Goal: Task Accomplishment & Management: Use online tool/utility

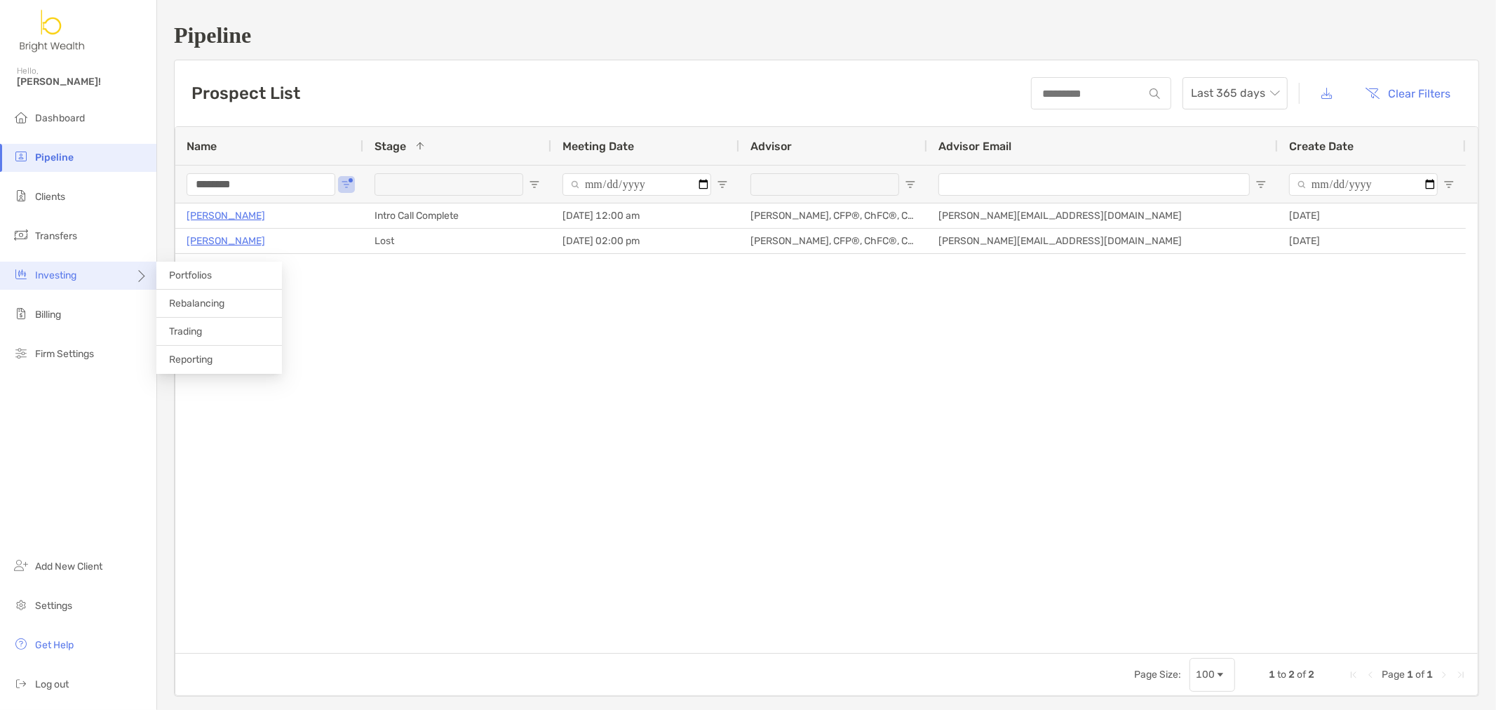
click at [61, 281] on span "Investing" at bounding box center [55, 275] width 41 height 12
click at [58, 191] on span "Clients" at bounding box center [50, 197] width 30 height 12
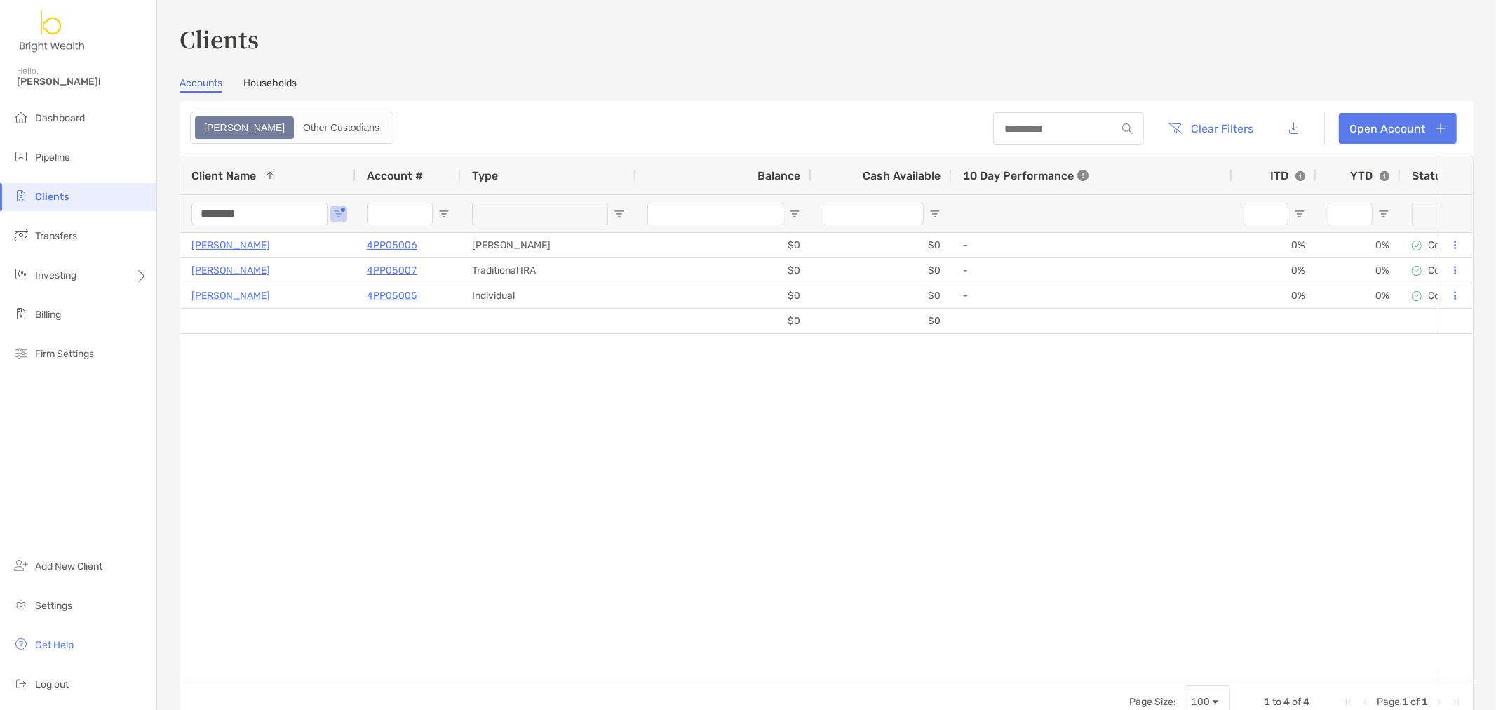
click at [65, 209] on div "Clients Hello, [PERSON_NAME]! Dashboard Pipeline Clients Transfers Investing Bi…" at bounding box center [748, 355] width 1496 height 710
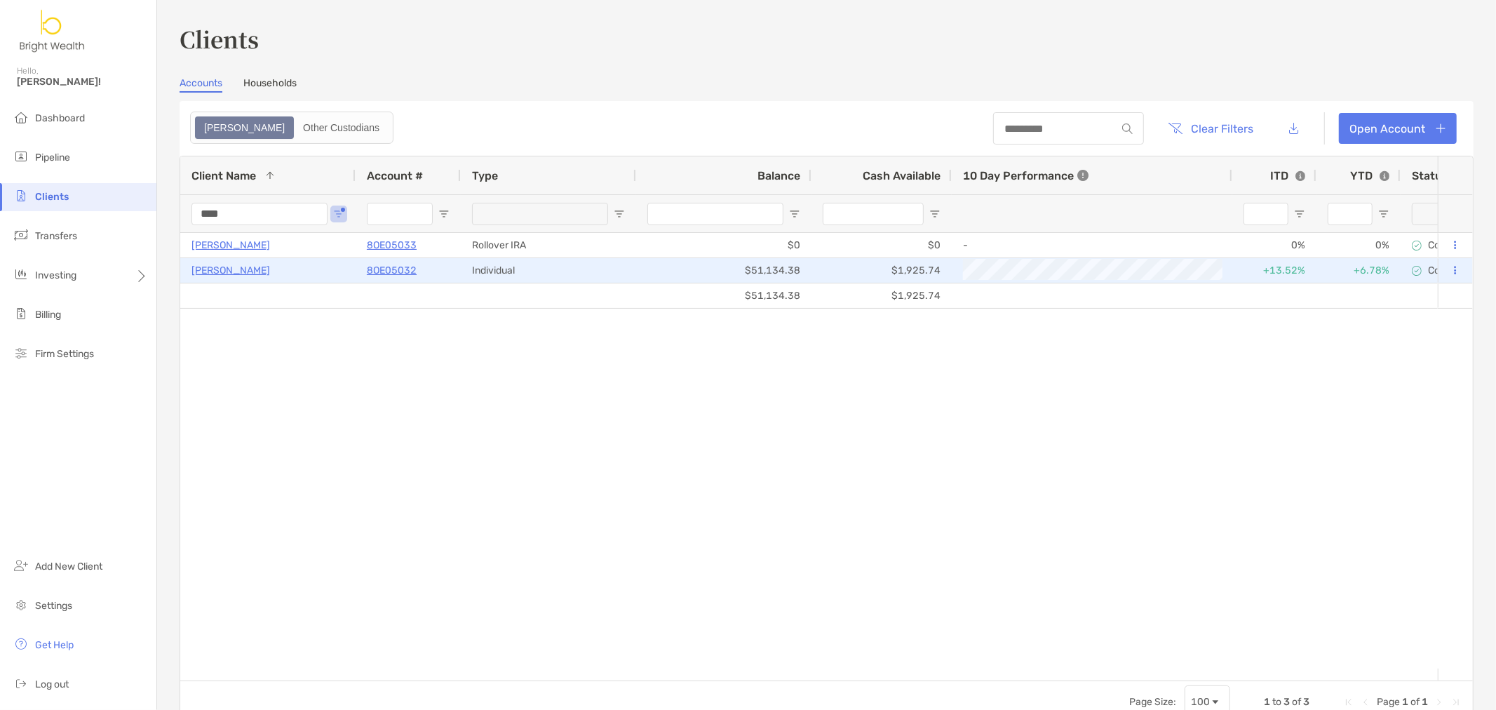
type input "****"
click at [393, 271] on p "8OE05032" at bounding box center [392, 271] width 50 height 18
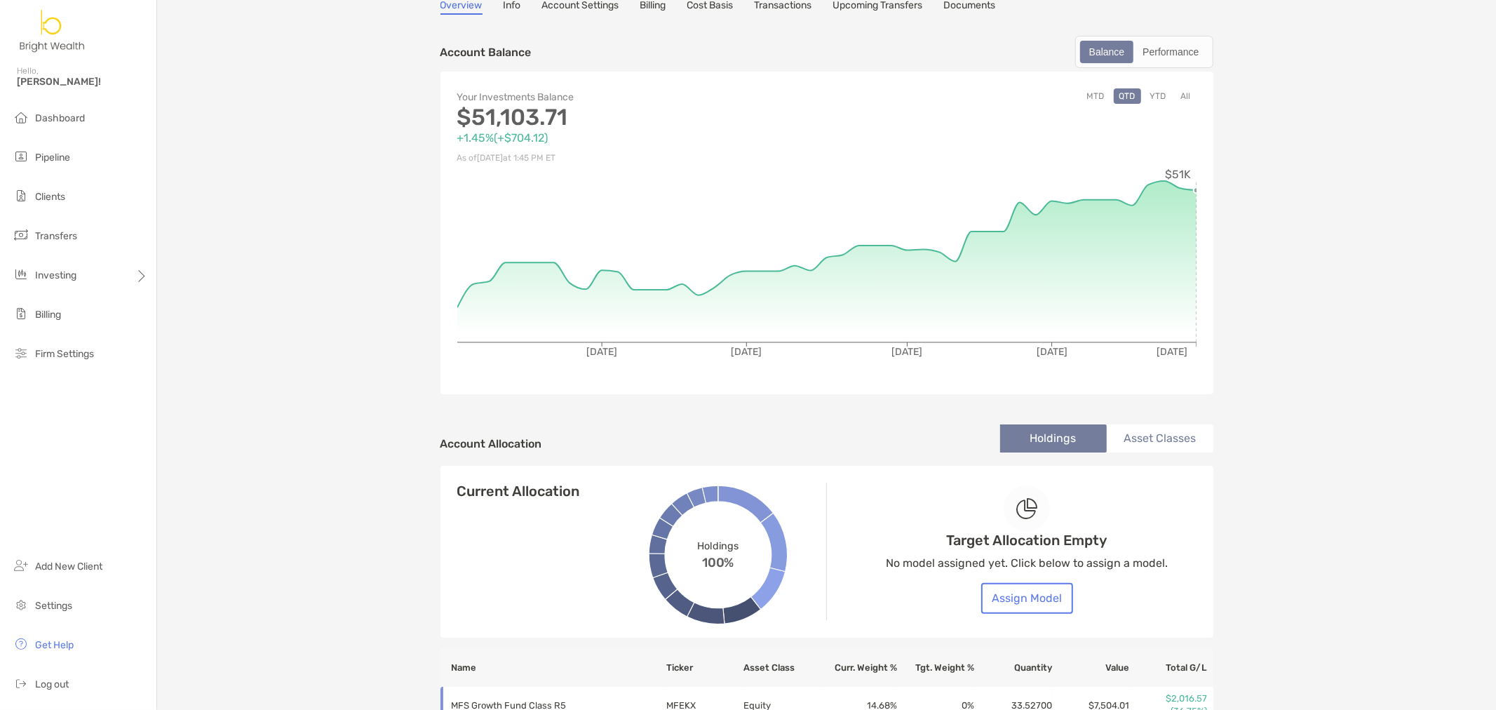
scroll to position [58, 0]
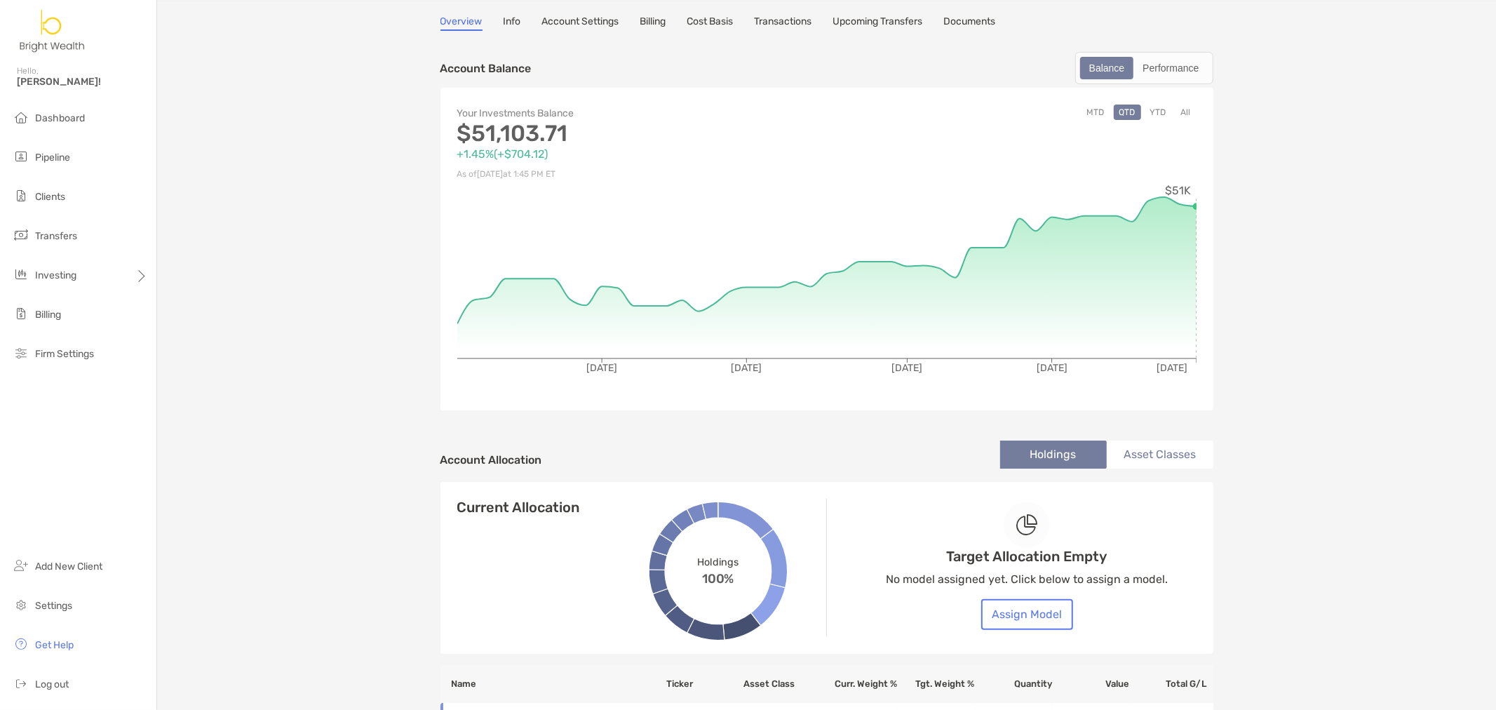
click at [1152, 114] on button "YTD" at bounding box center [1158, 111] width 27 height 15
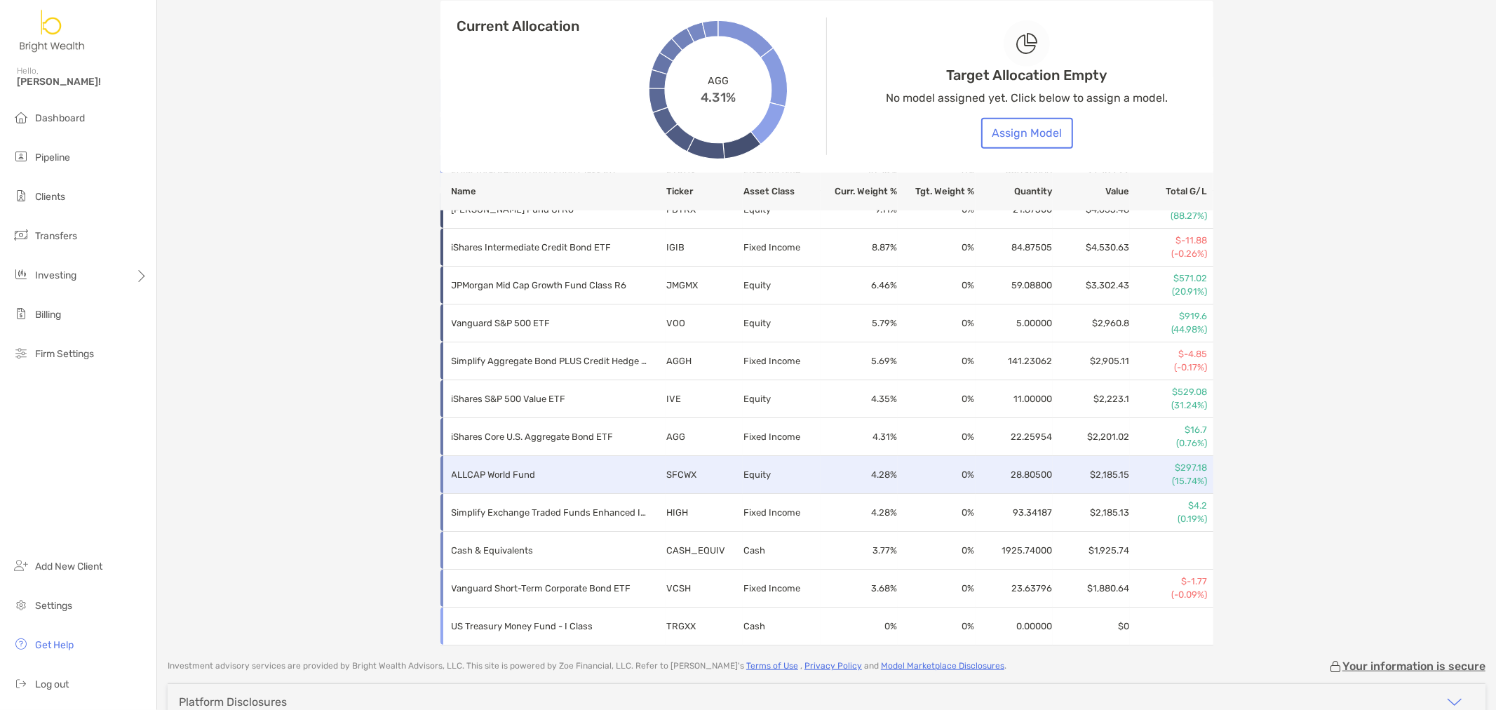
scroll to position [760, 0]
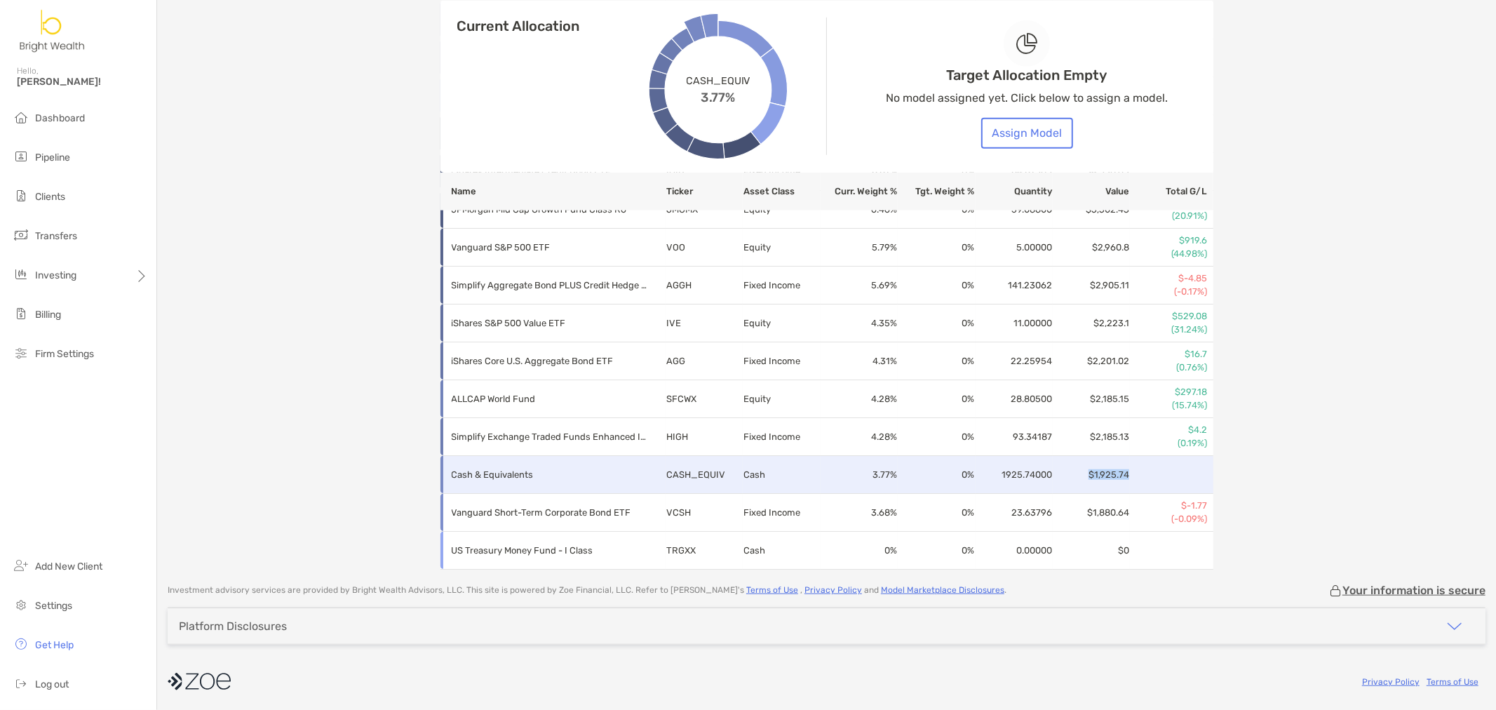
drag, startPoint x: 1074, startPoint y: 475, endPoint x: 1138, endPoint y: 471, distance: 64.7
click at [1138, 471] on tr "Cash & Equivalents CASH_EQUIV Cash 3.77 % 0 % 1925.74000 $1,925.74" at bounding box center [826, 475] width 773 height 38
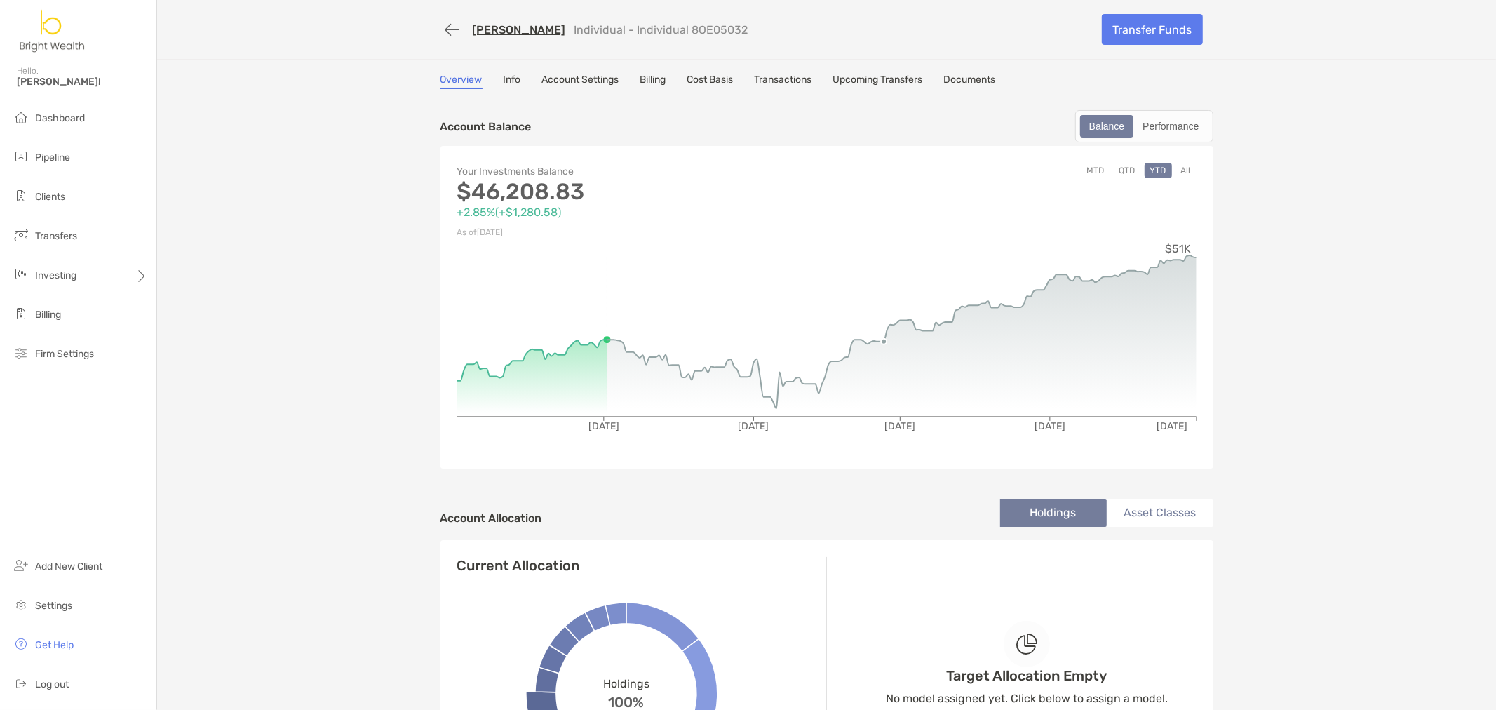
scroll to position [0, 0]
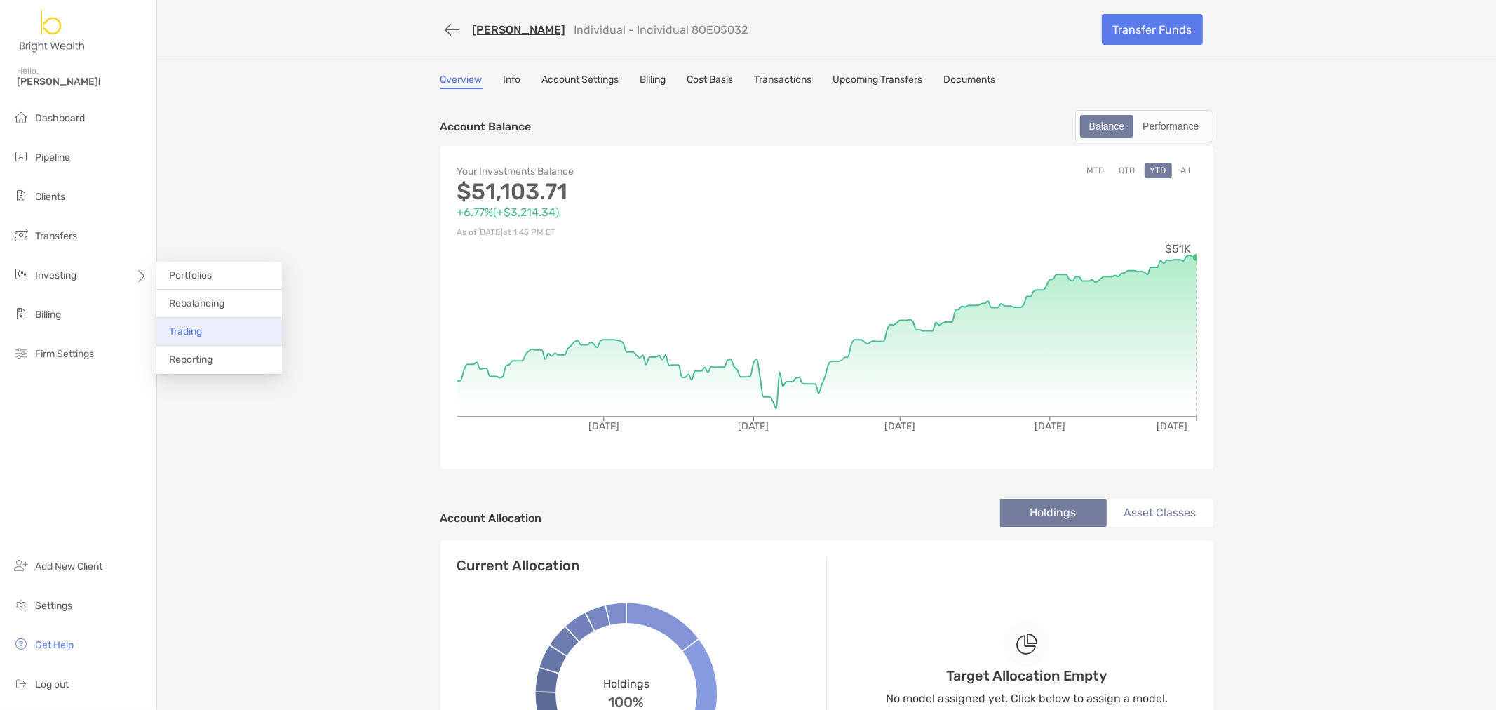
click at [189, 335] on span "Trading" at bounding box center [185, 331] width 33 height 12
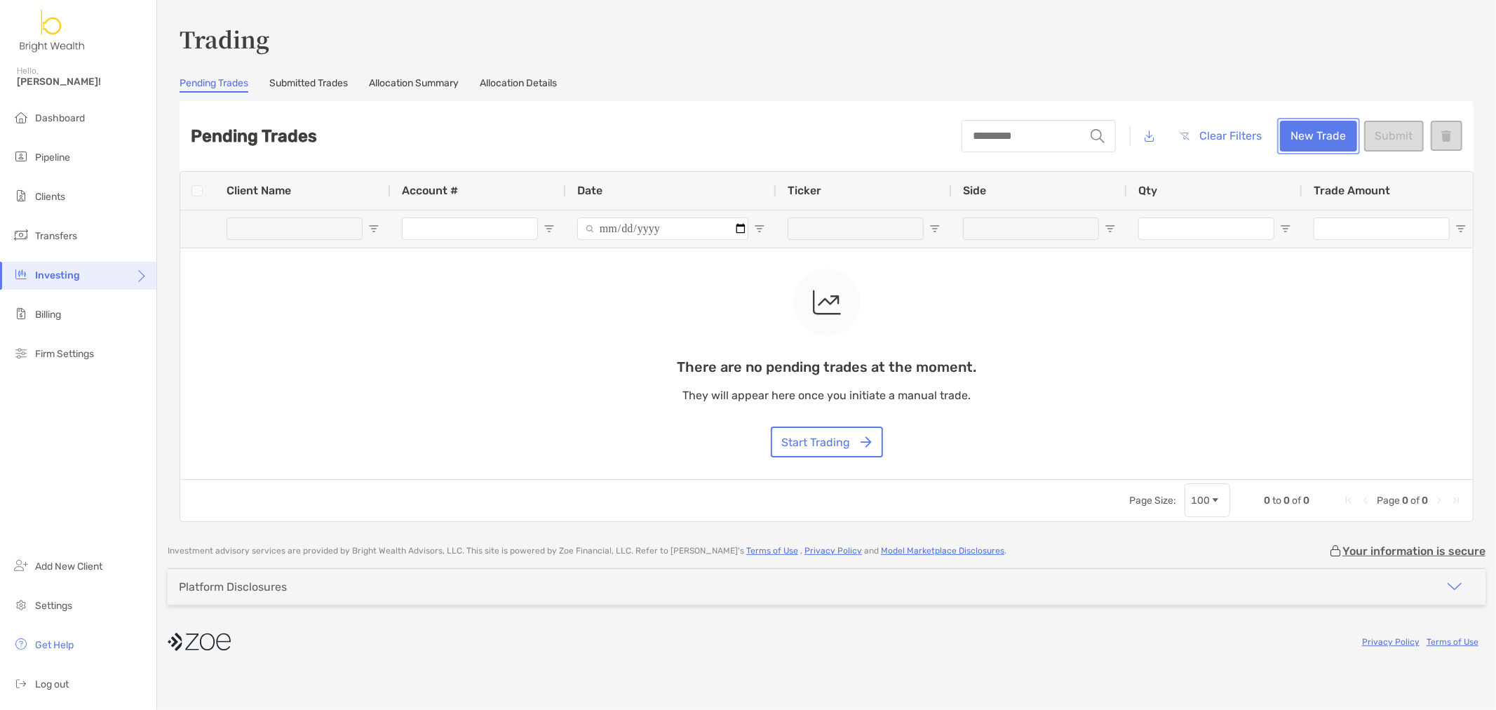
click at [1324, 147] on button "New Trade" at bounding box center [1318, 136] width 77 height 31
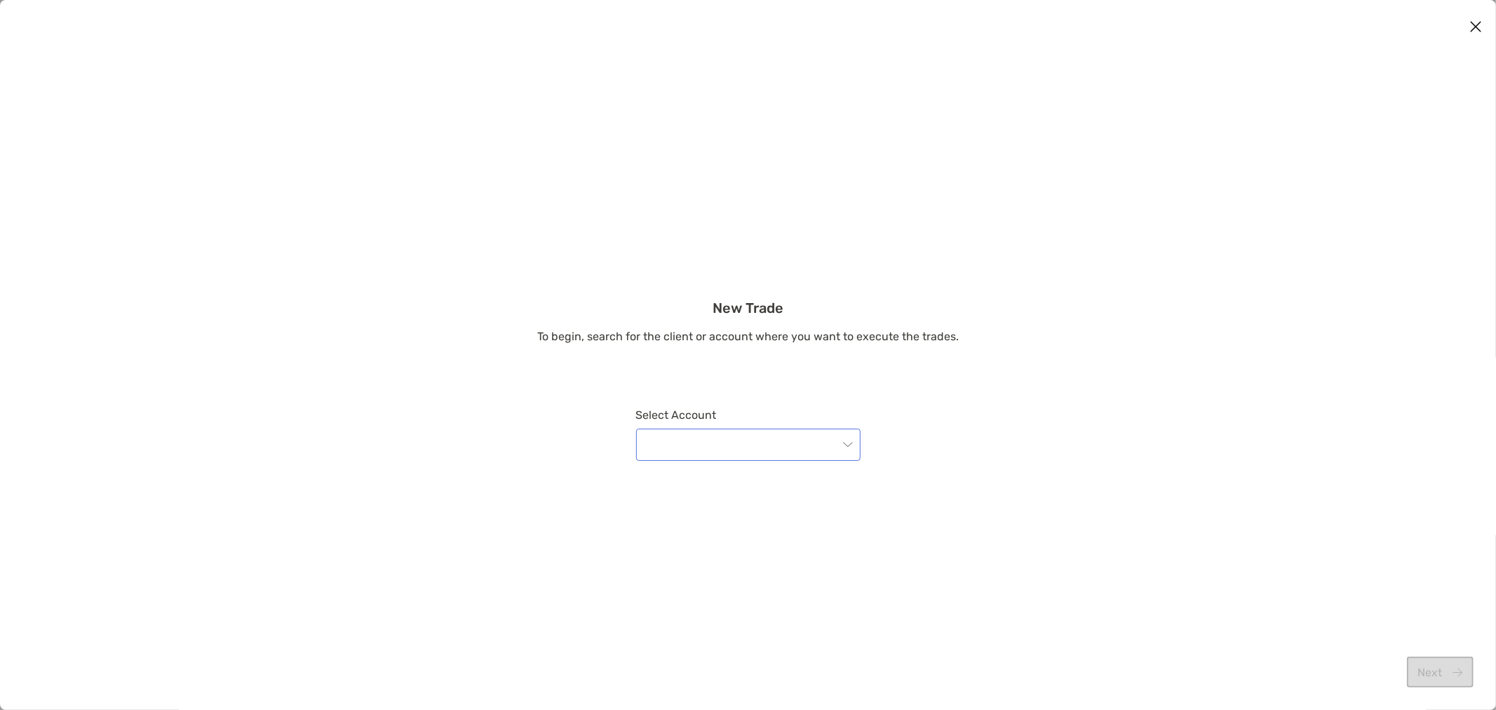
click at [808, 450] on input "modal" at bounding box center [741, 444] width 194 height 31
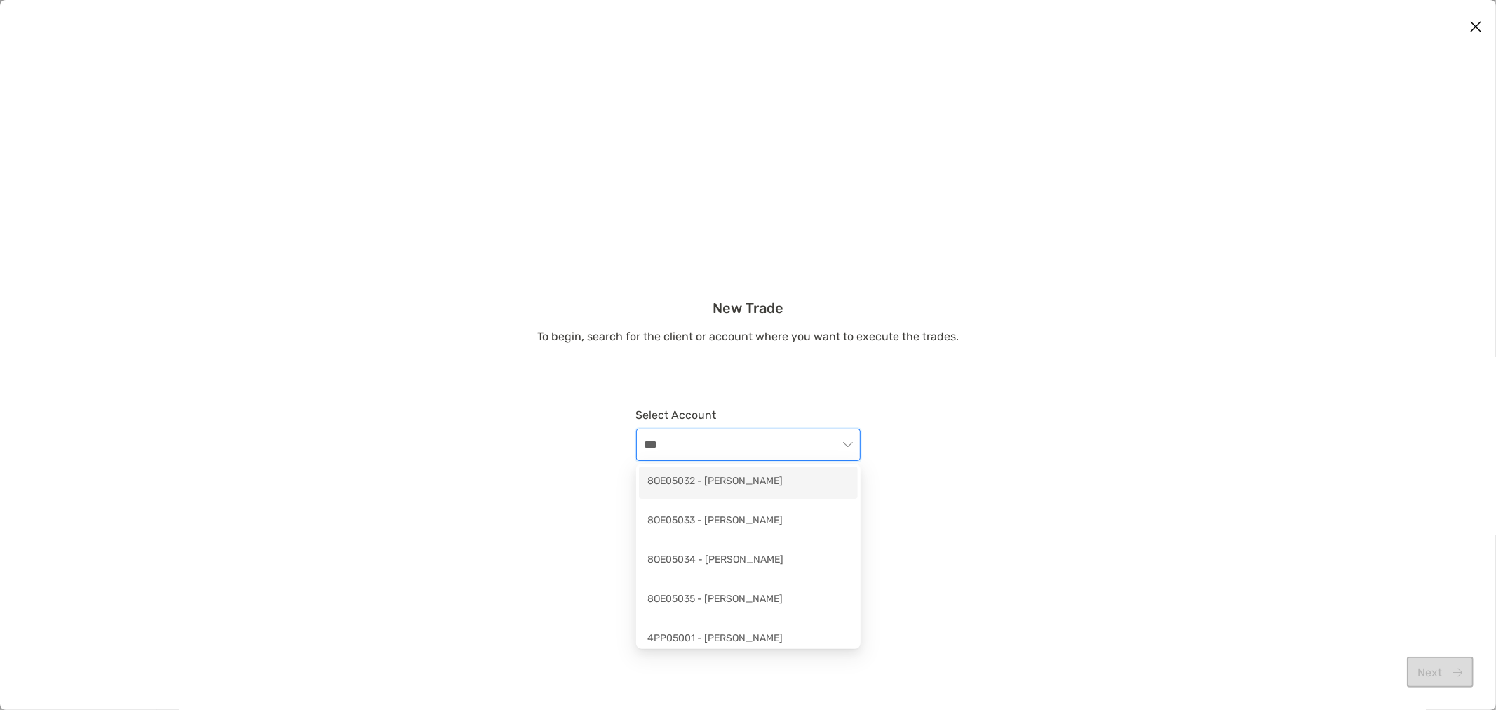
type input "****"
click at [713, 482] on div "8OE05032 - [PERSON_NAME]" at bounding box center [748, 482] width 202 height 18
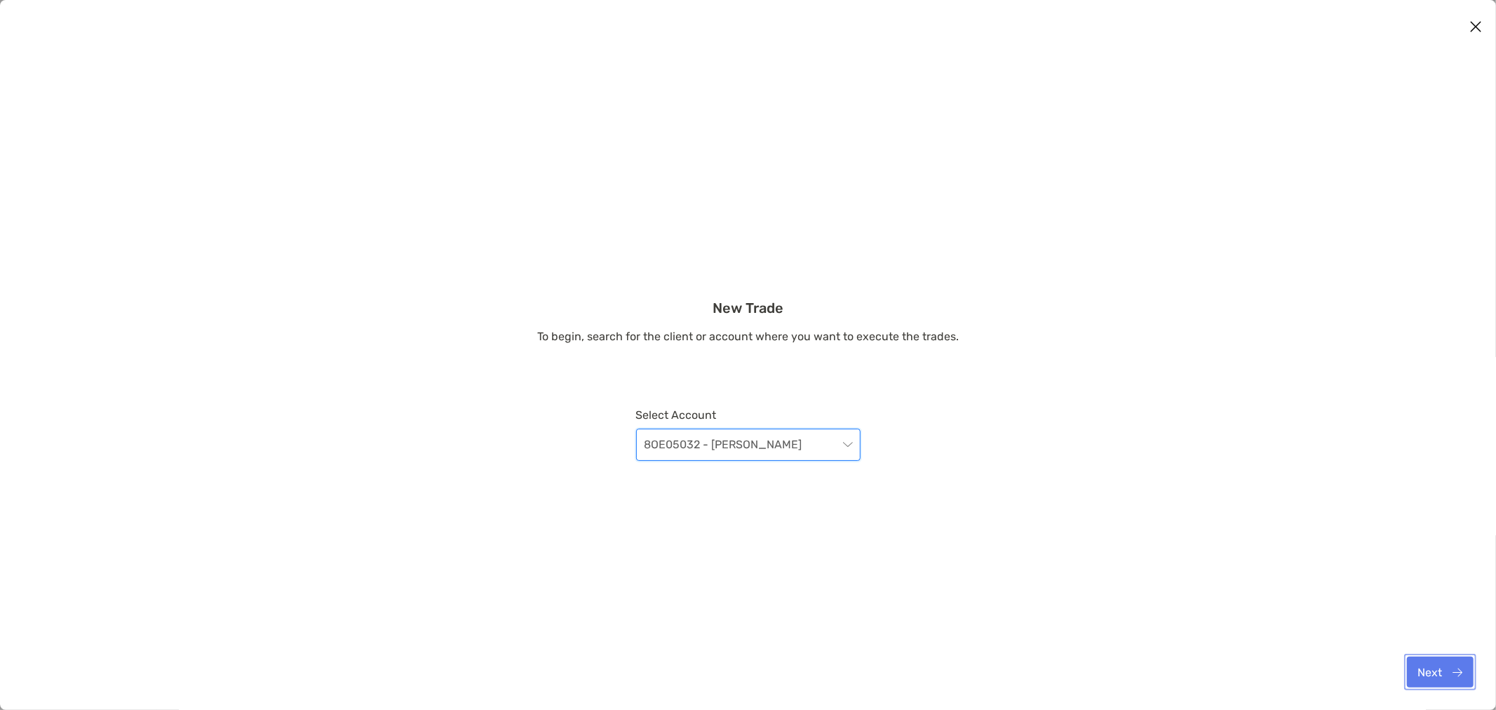
click at [1442, 665] on button "Next" at bounding box center [1440, 671] width 67 height 31
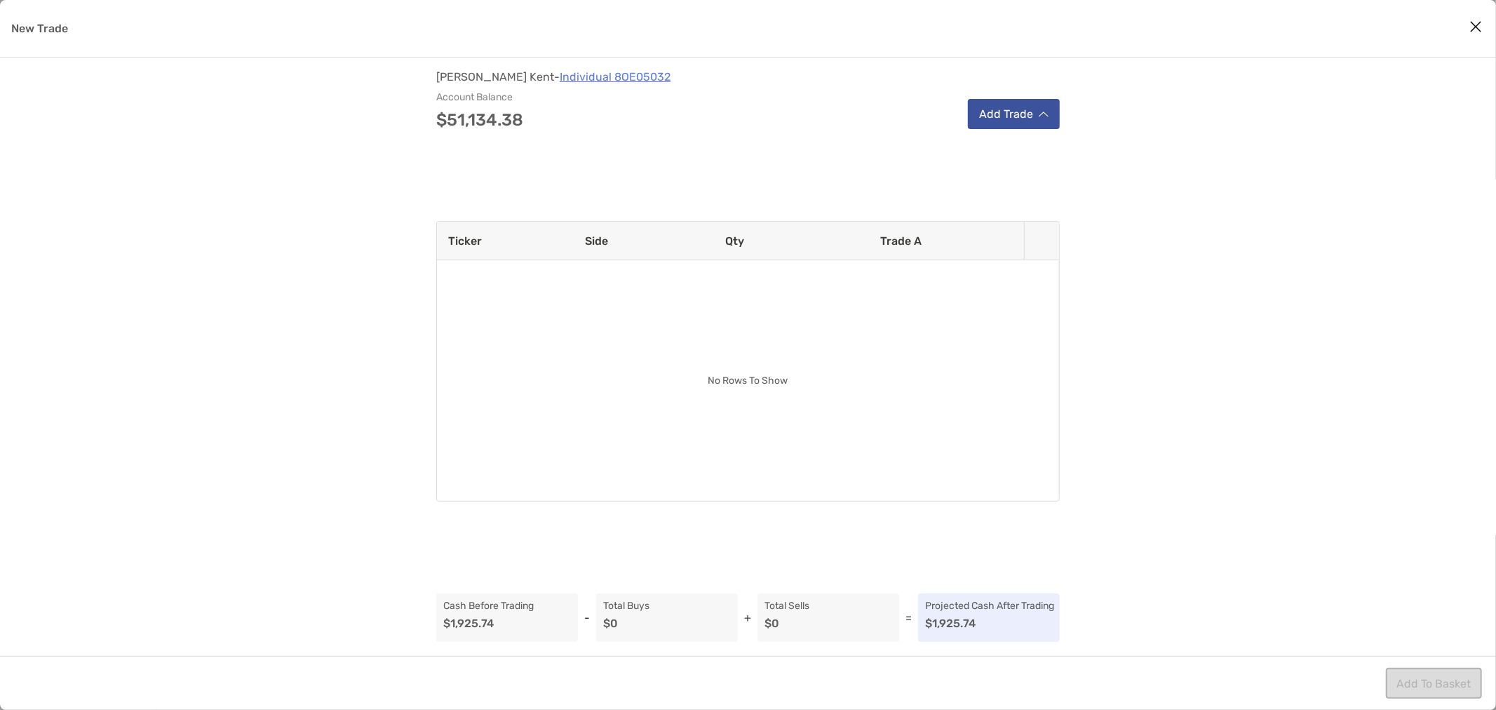
click at [993, 116] on button "Add Trade" at bounding box center [1014, 114] width 92 height 30
click at [996, 180] on p "Buy" at bounding box center [992, 186] width 20 height 13
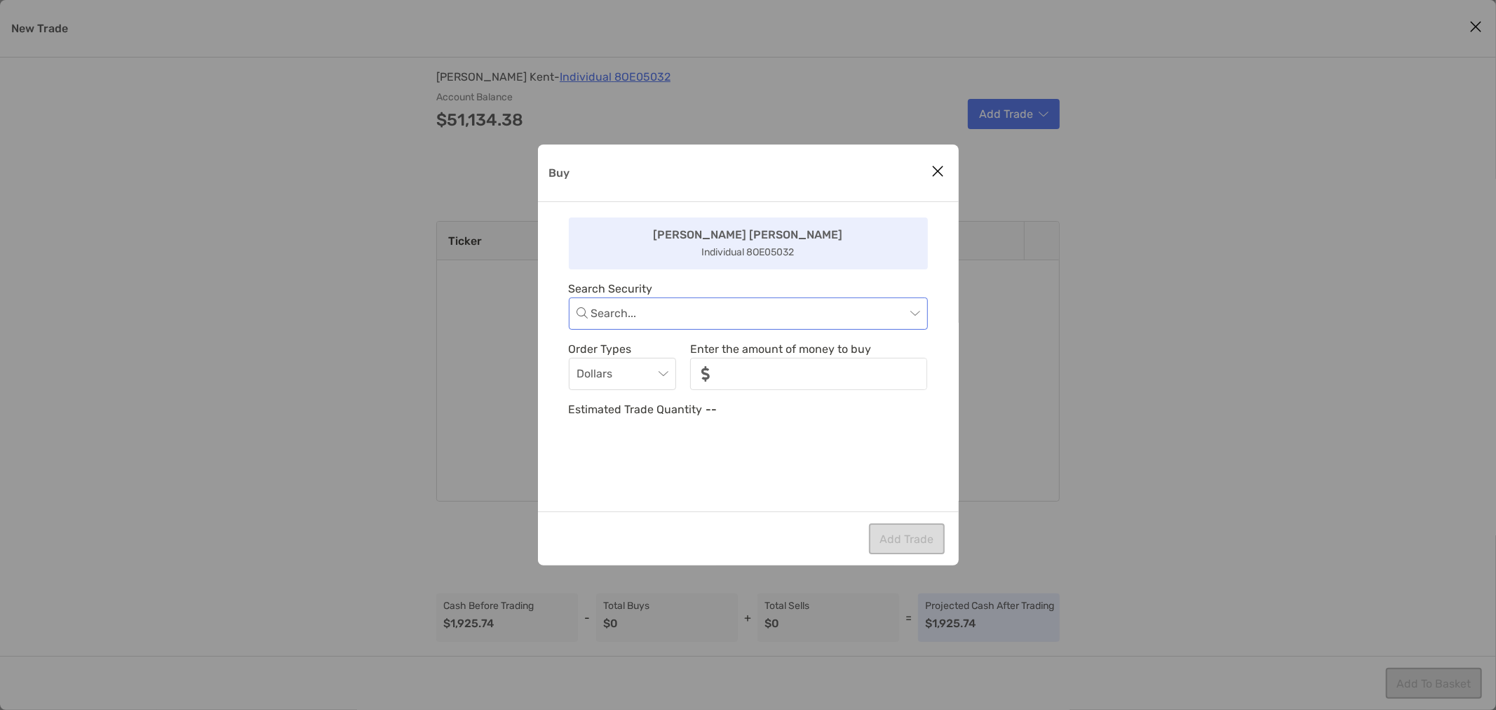
click at [678, 317] on input "Buy" at bounding box center [748, 313] width 314 height 31
type input "****"
click at [731, 351] on div "USHY - iShares Broad USD High Yield Corporate Bond ETF" at bounding box center [748, 351] width 337 height 18
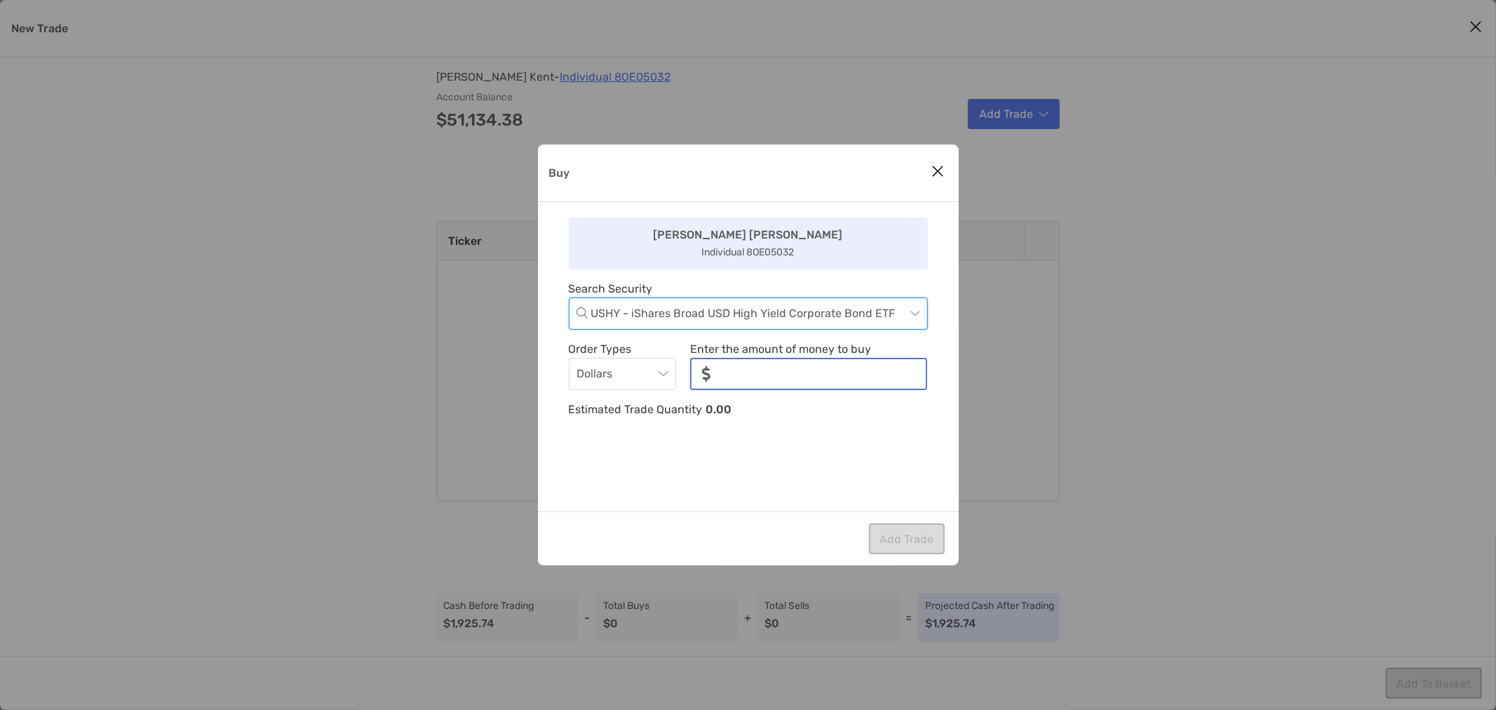
click at [767, 374] on input "noSymbolCurrency" at bounding box center [824, 373] width 204 height 29
drag, startPoint x: 807, startPoint y: 363, endPoint x: 816, endPoint y: 368, distance: 10.4
click at [807, 363] on input "noSymbolCurrency" at bounding box center [824, 373] width 204 height 29
type input "*****"
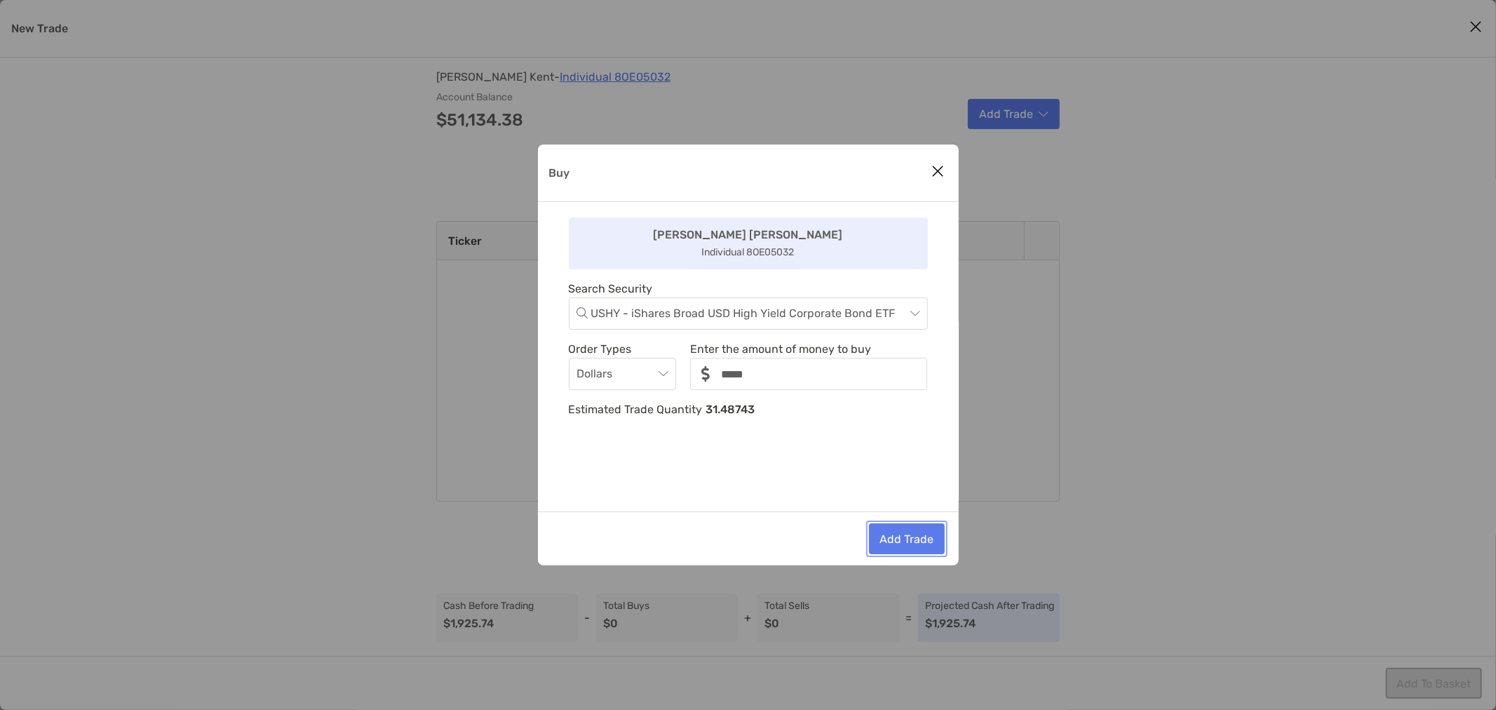
click at [909, 531] on button "Add Trade" at bounding box center [907, 538] width 76 height 31
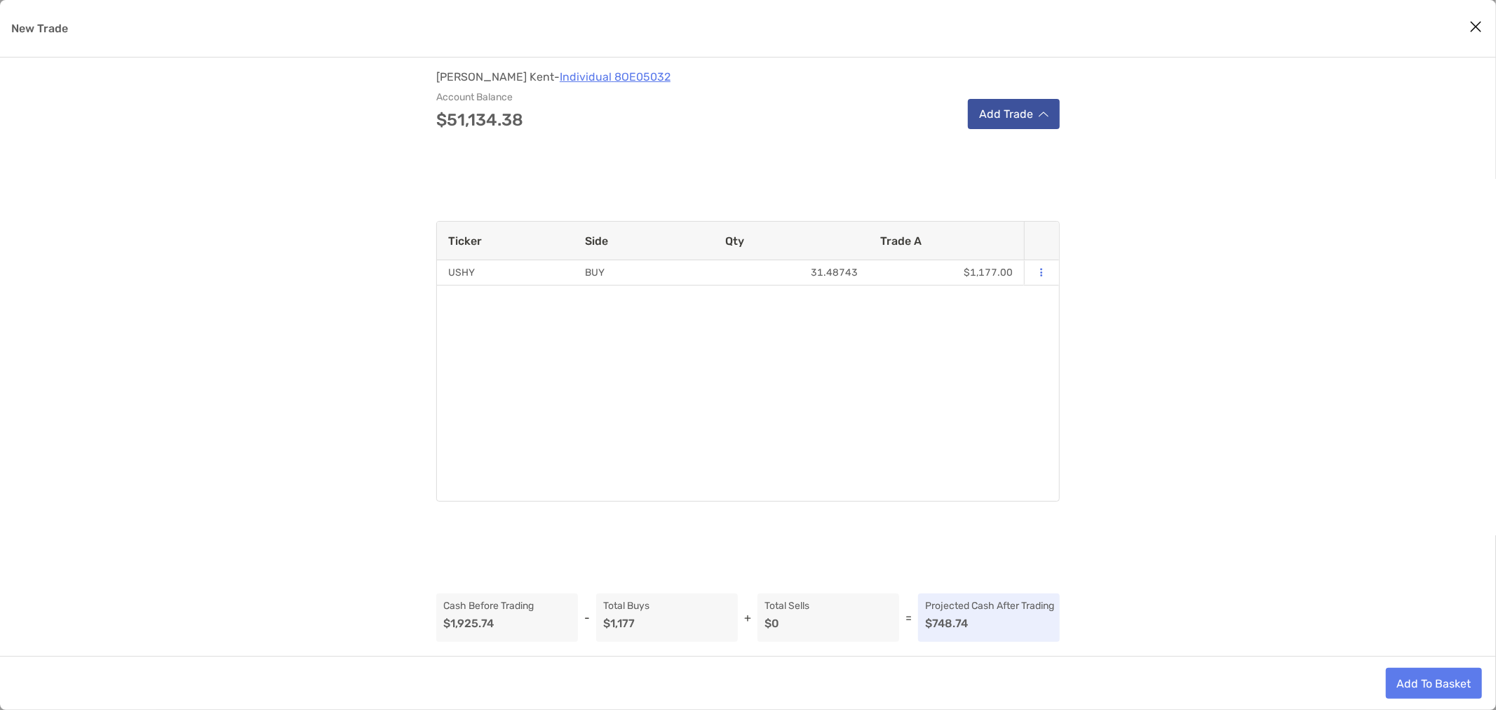
click at [1034, 115] on button "Add Trade" at bounding box center [1014, 114] width 92 height 30
click at [1018, 179] on div "Buy" at bounding box center [1054, 186] width 166 height 36
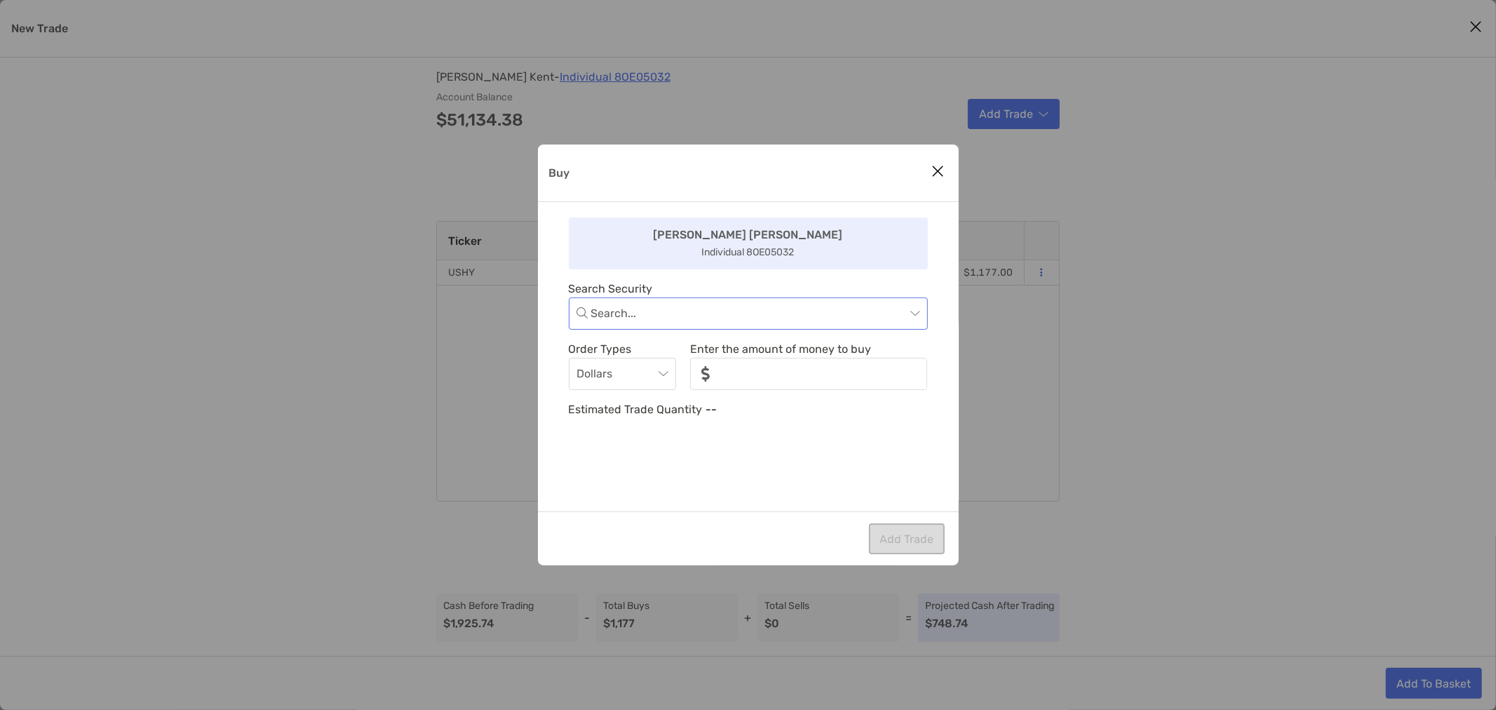
click at [693, 319] on input "Buy" at bounding box center [748, 313] width 314 height 31
type input "****"
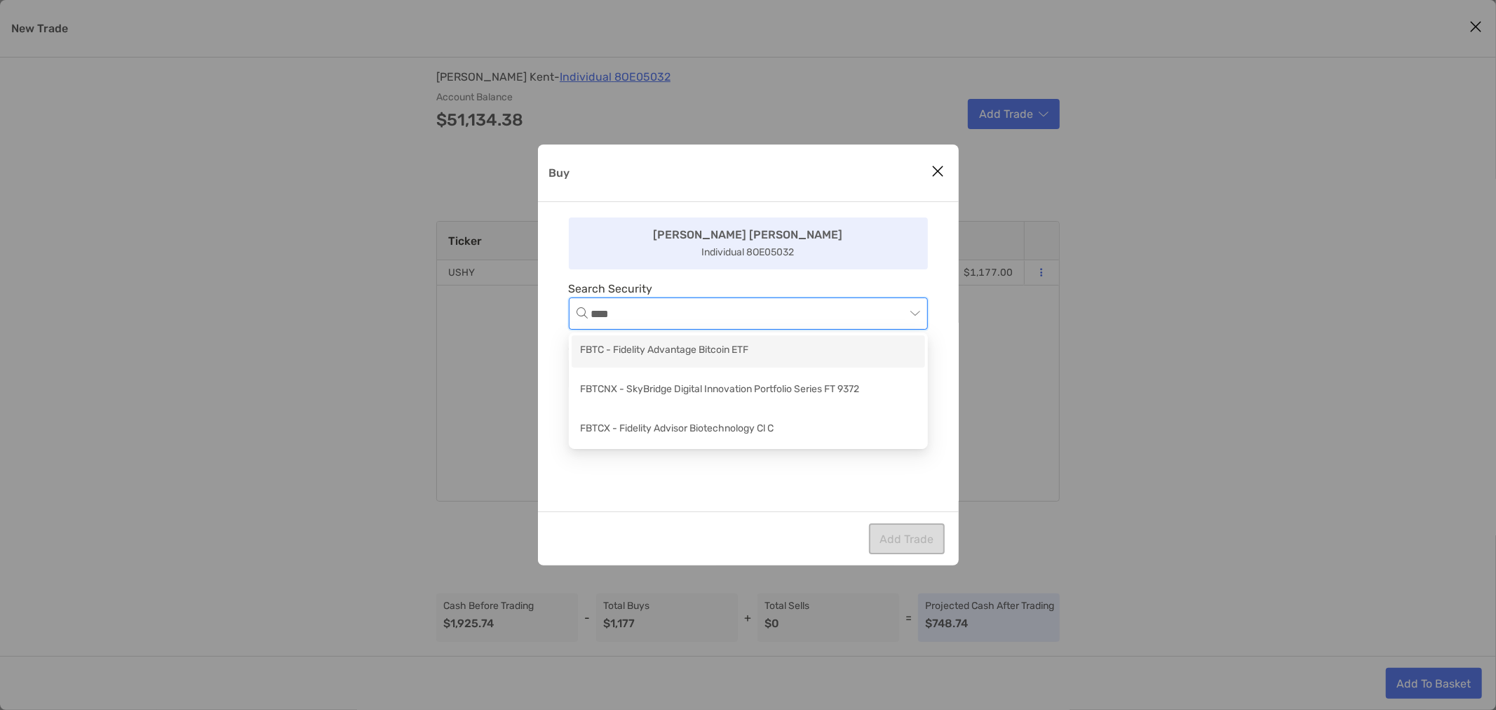
click at [691, 352] on div "FBTC - Fidelity Advantage Bitcoin ETF" at bounding box center [748, 351] width 337 height 18
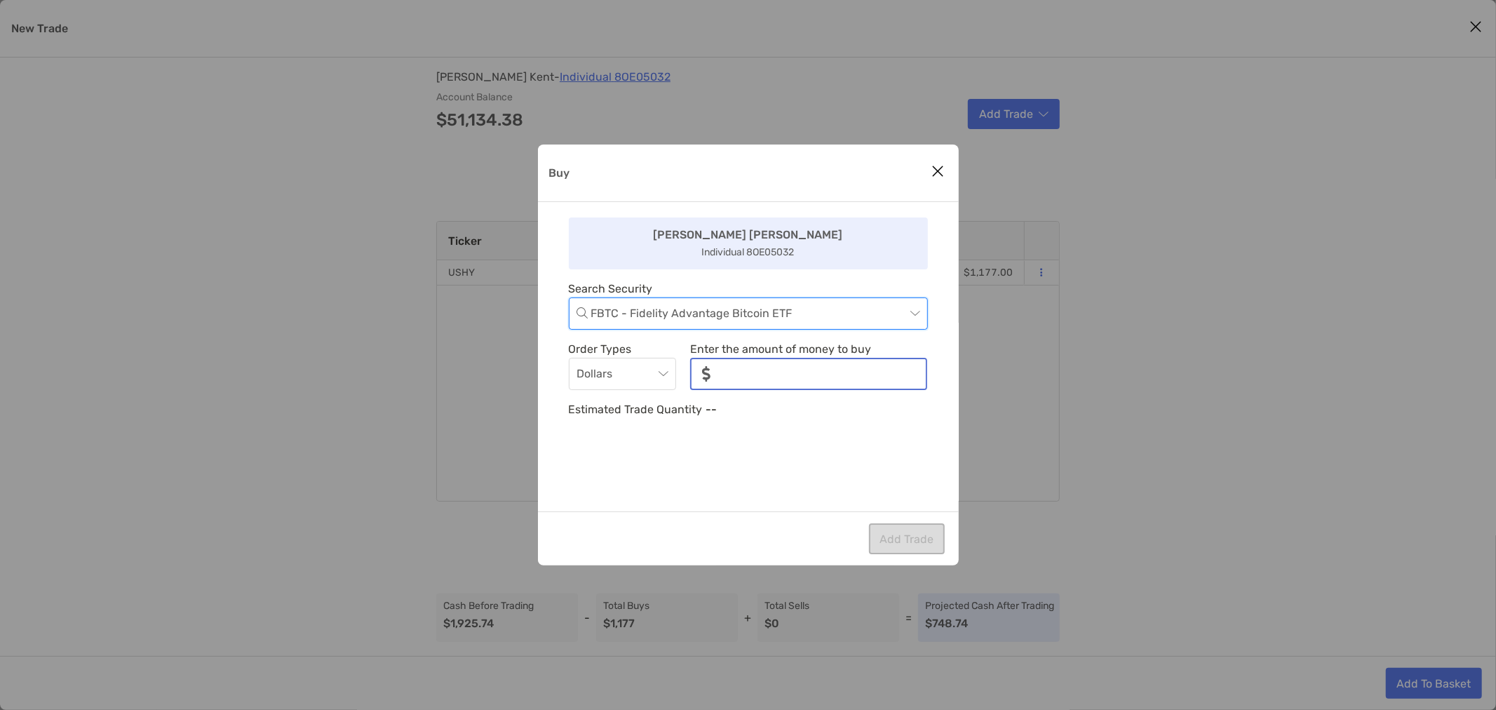
click at [754, 374] on input "noSymbolCurrency" at bounding box center [824, 373] width 204 height 29
type input "***"
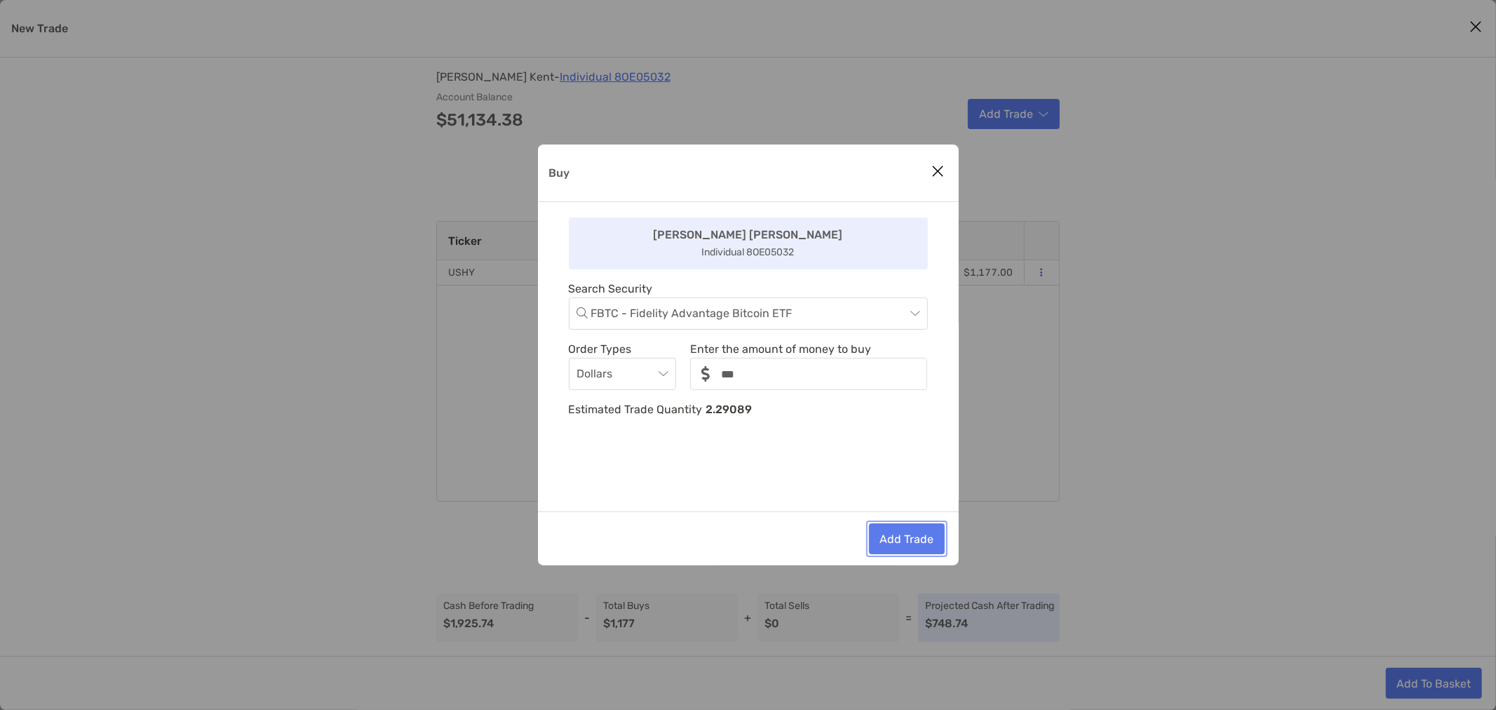
click at [902, 529] on button "Add Trade" at bounding box center [907, 538] width 76 height 31
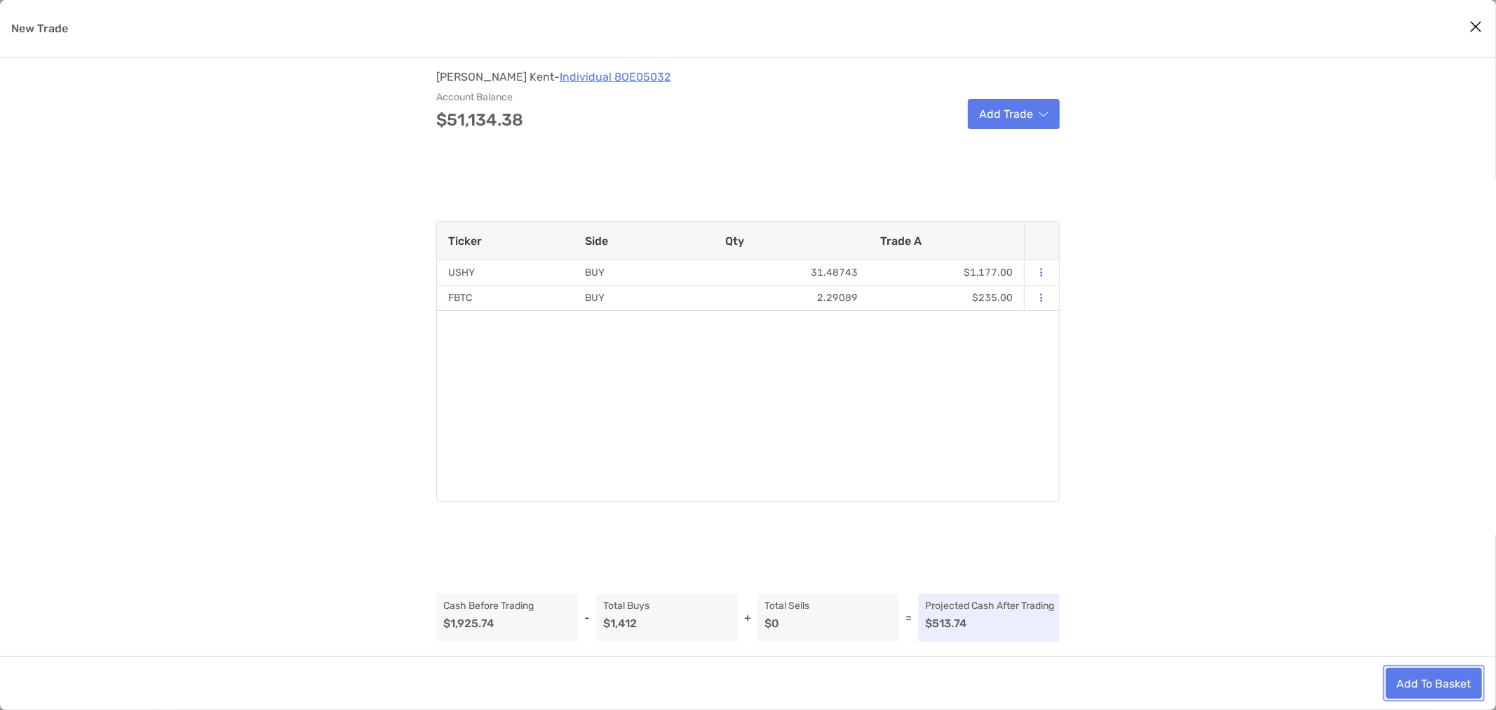
click at [1418, 686] on button "Add To Basket" at bounding box center [1434, 683] width 96 height 31
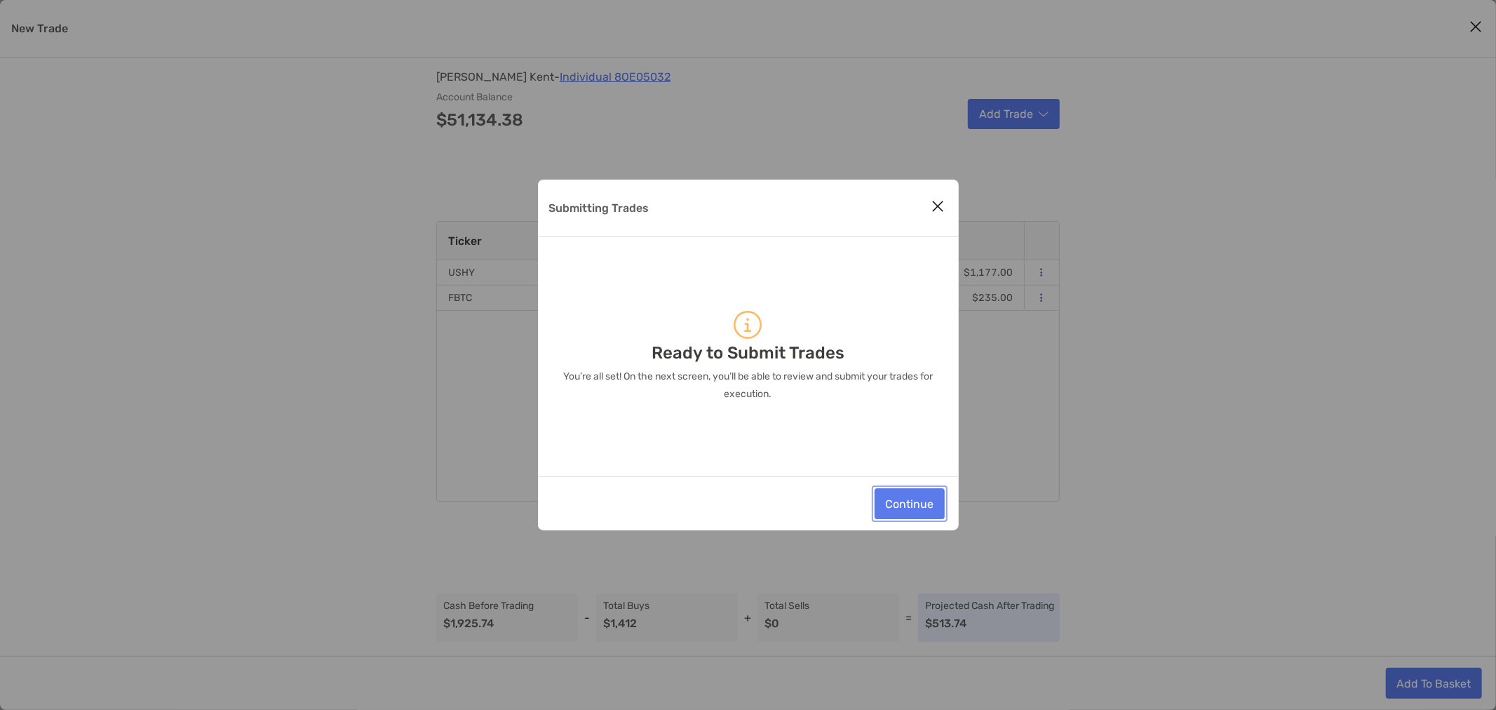
click at [900, 505] on button "Continue" at bounding box center [910, 503] width 70 height 31
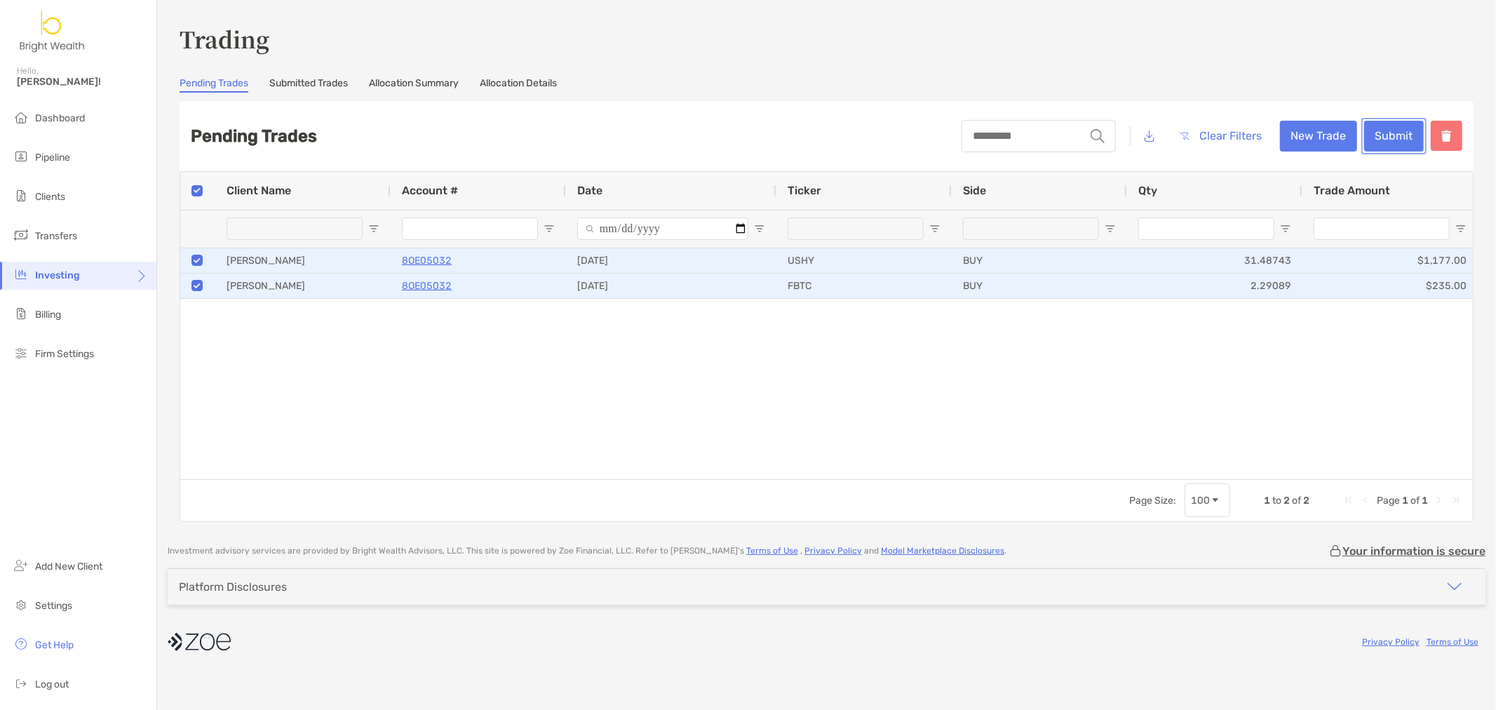
click at [1391, 136] on button "Submit" at bounding box center [1394, 136] width 60 height 31
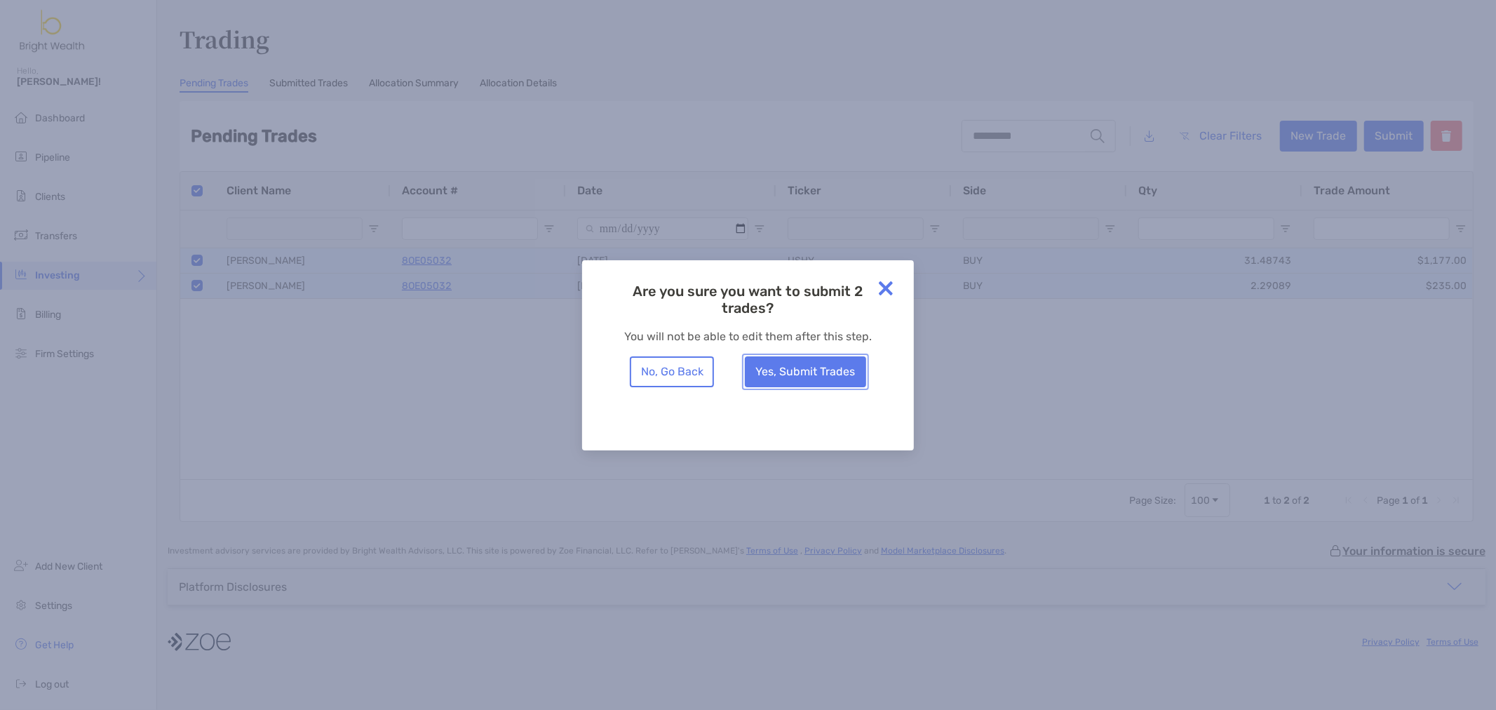
click at [819, 372] on button "Yes, Submit Trades" at bounding box center [805, 371] width 121 height 31
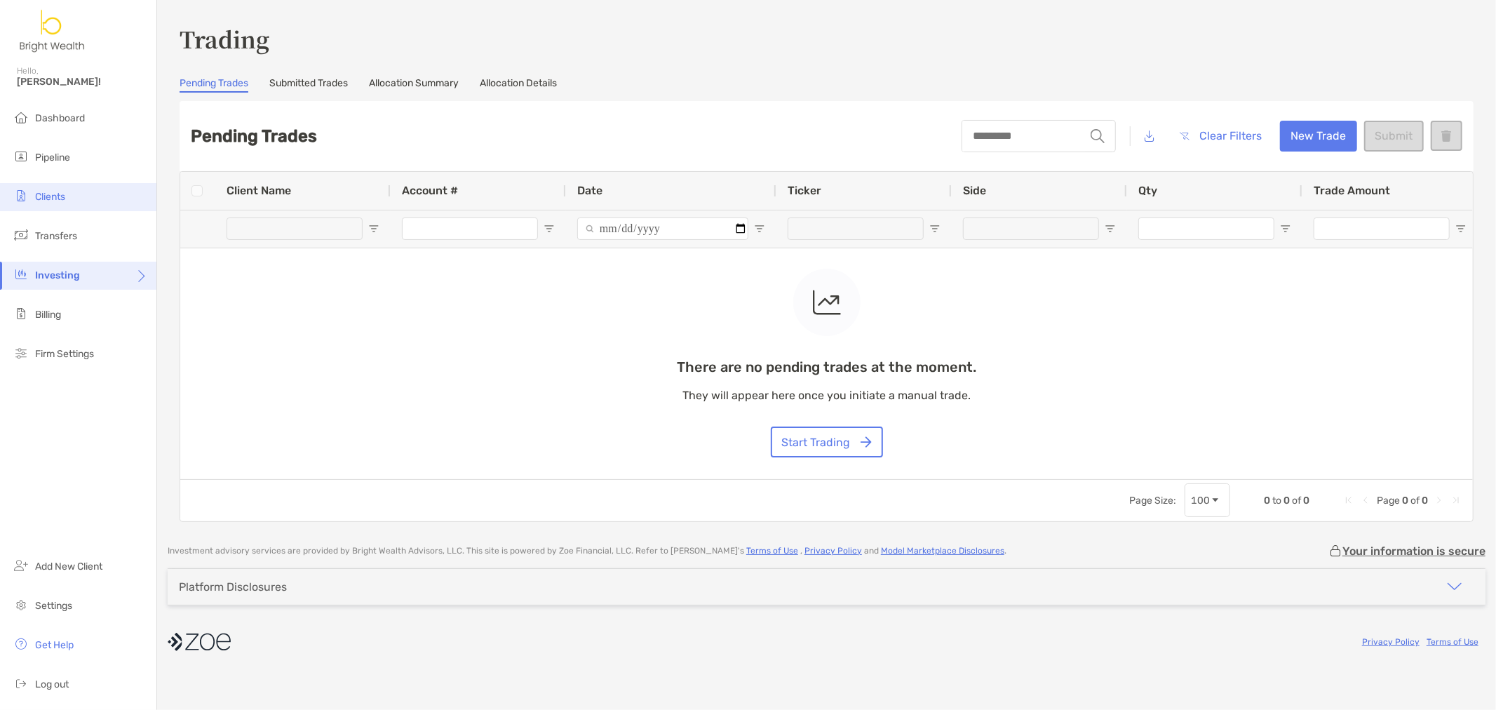
click at [58, 190] on li "Clients" at bounding box center [78, 197] width 156 height 28
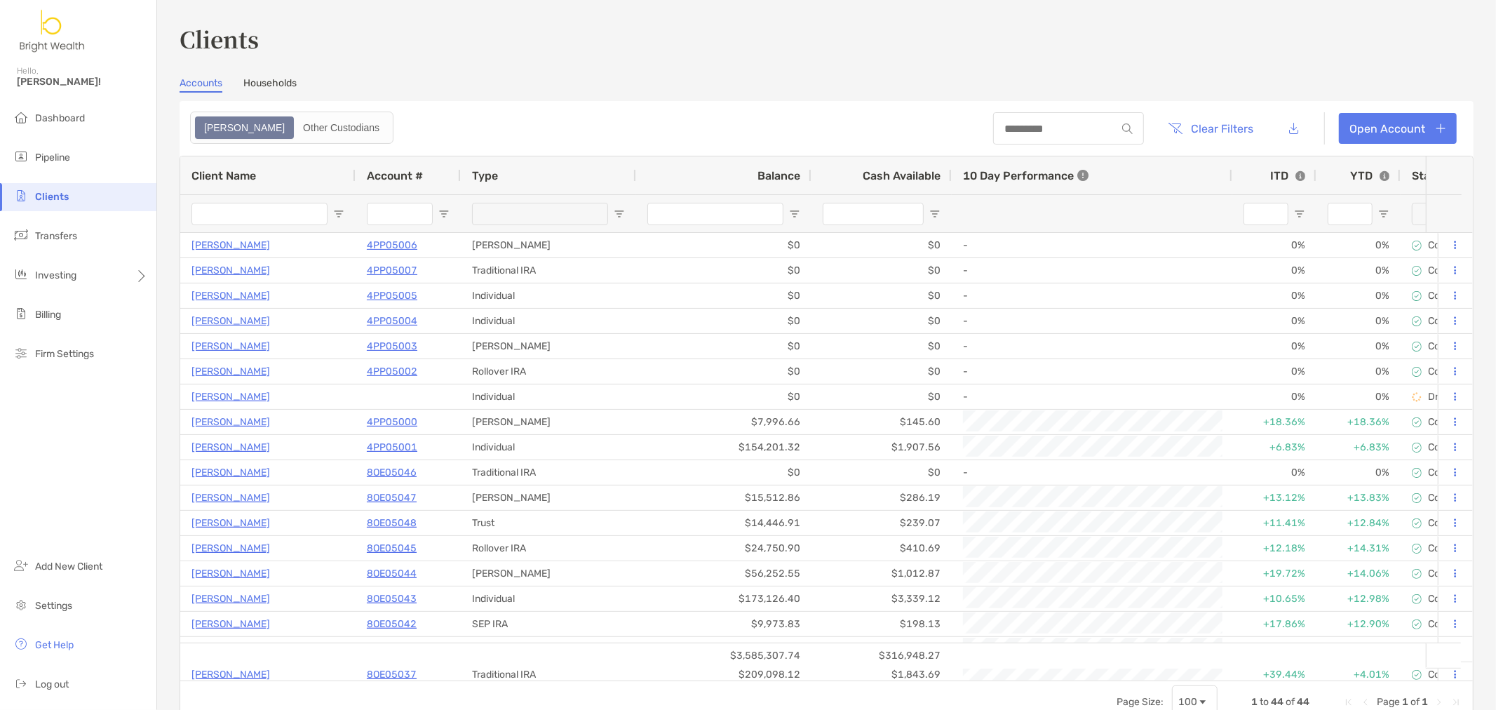
type input "****"
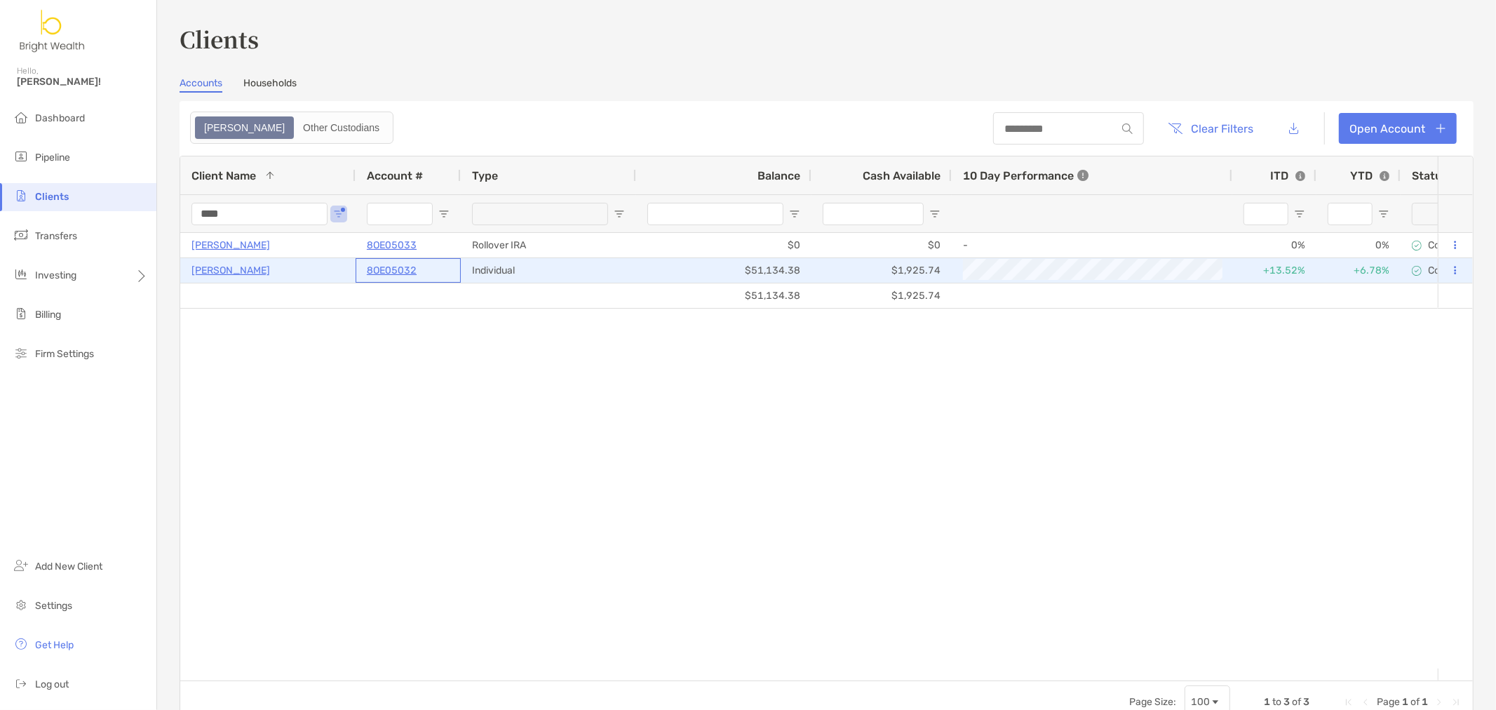
click at [396, 268] on p "8OE05032" at bounding box center [392, 271] width 50 height 18
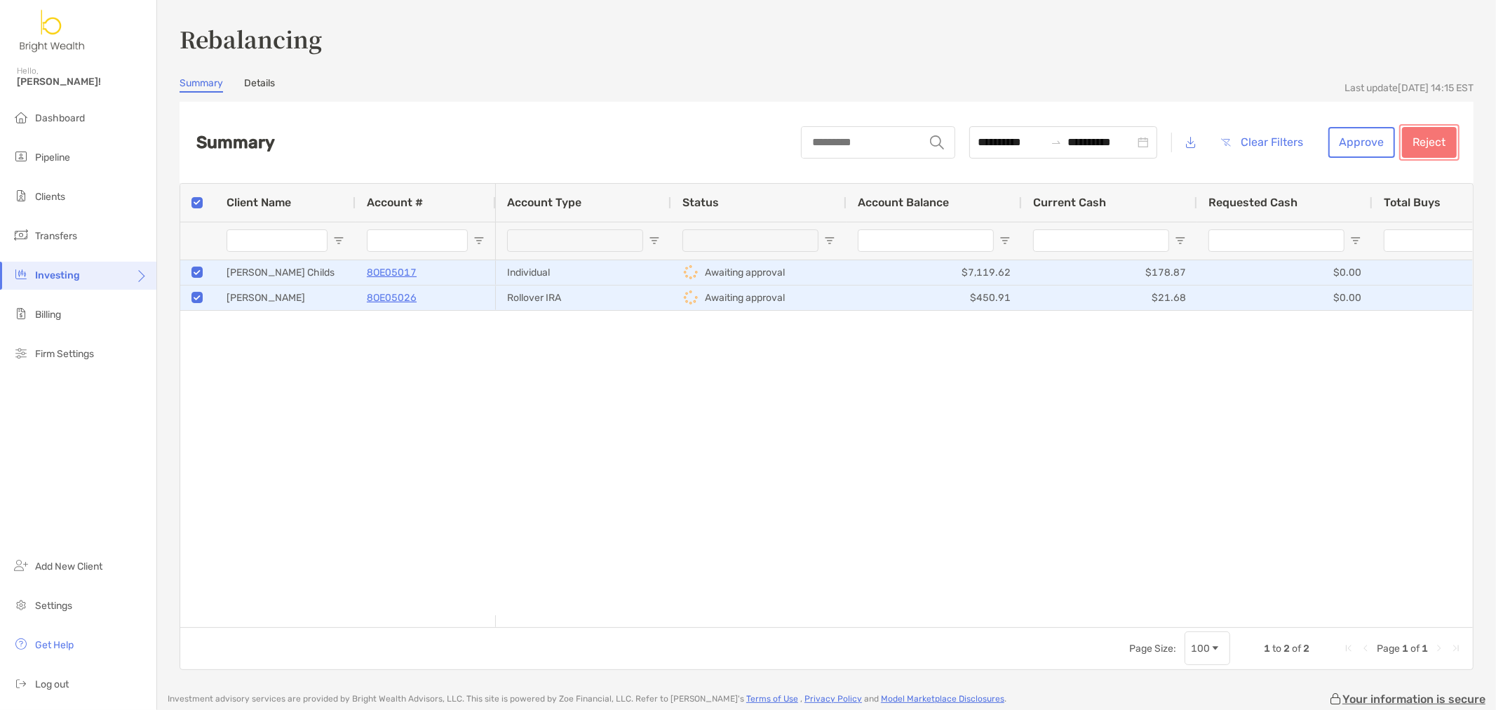
click at [1435, 137] on button "Reject" at bounding box center [1429, 142] width 55 height 31
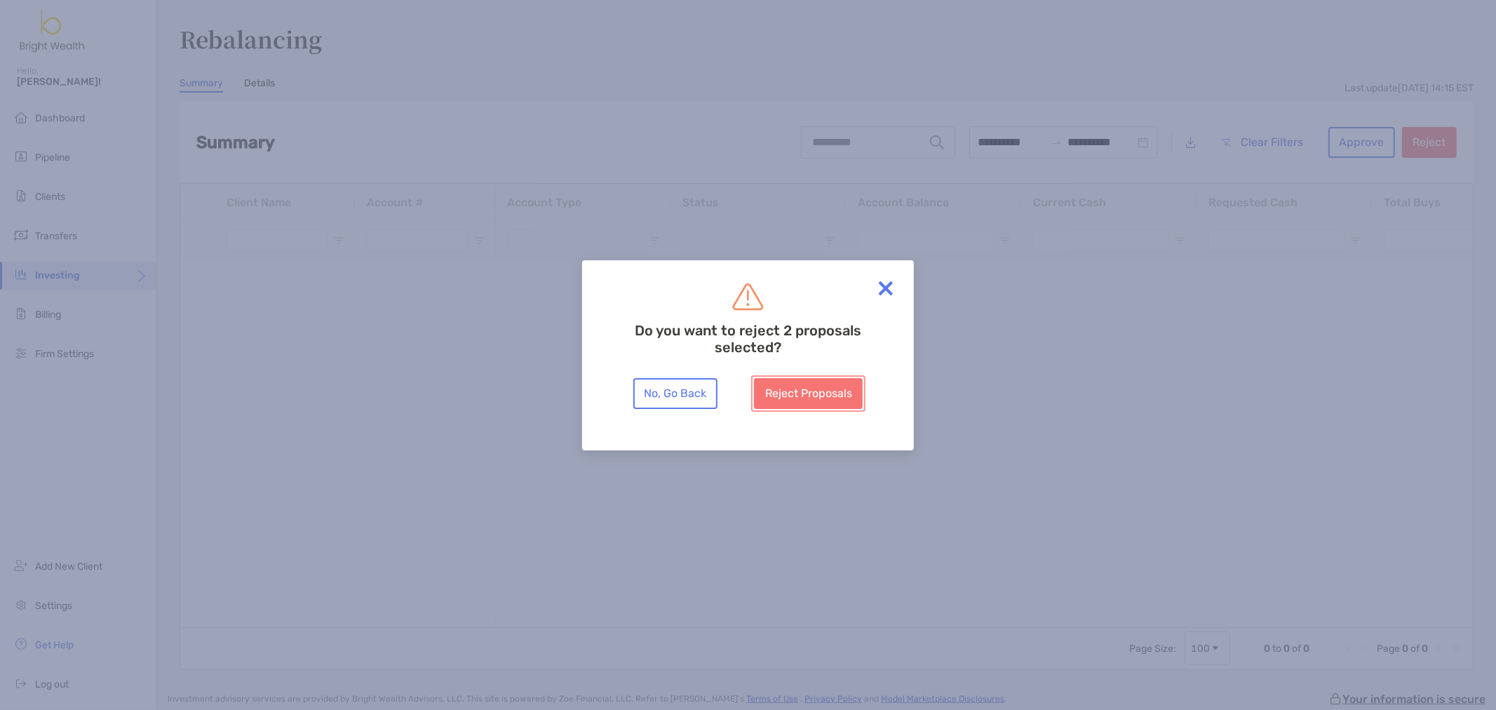
click at [814, 390] on button "Reject Proposals" at bounding box center [808, 393] width 109 height 31
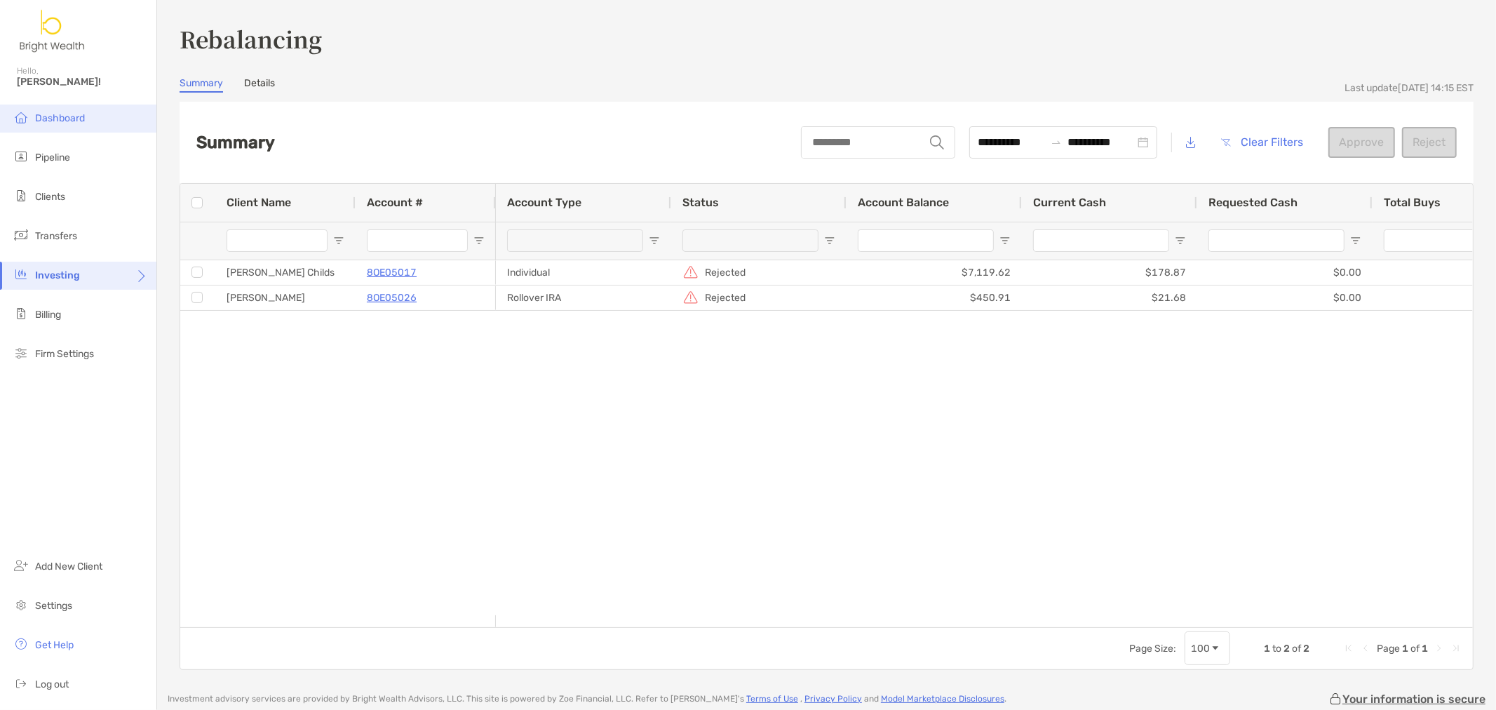
click at [58, 121] on span "Dashboard" at bounding box center [60, 118] width 50 height 12
